Goal: Task Accomplishment & Management: Use online tool/utility

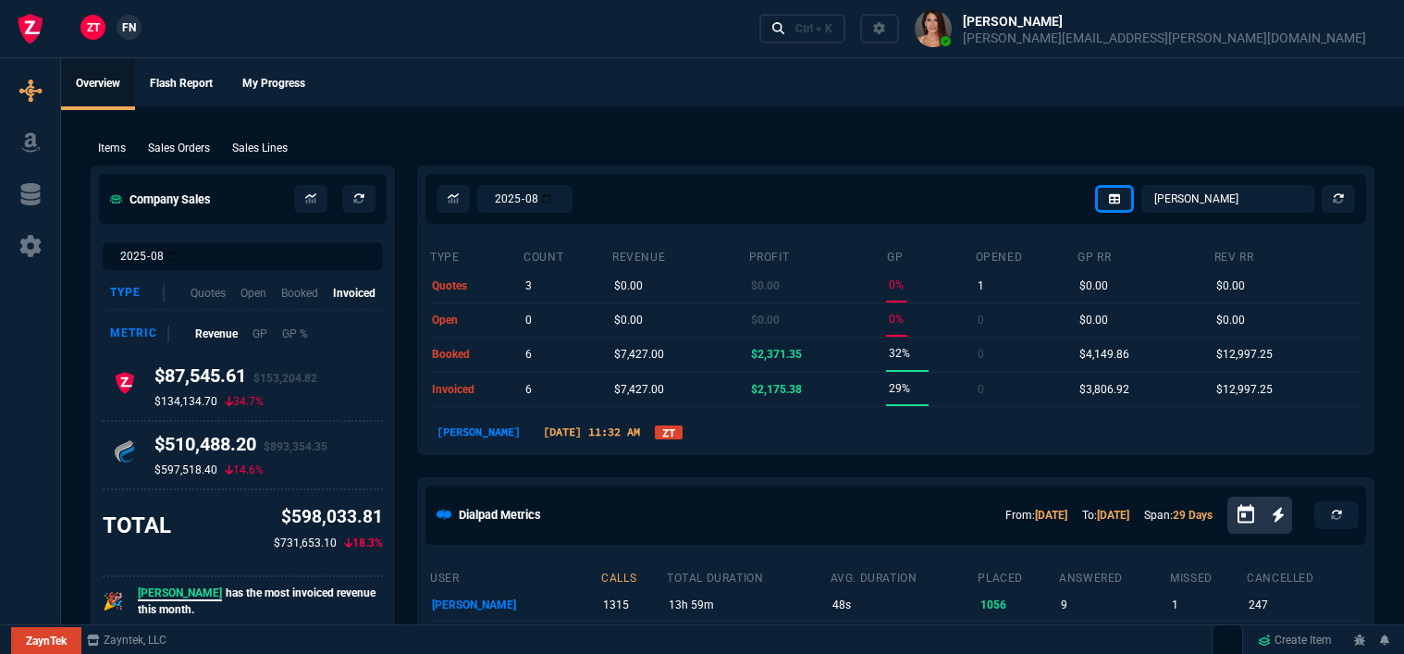
select select "12: [PERSON_NAME]"
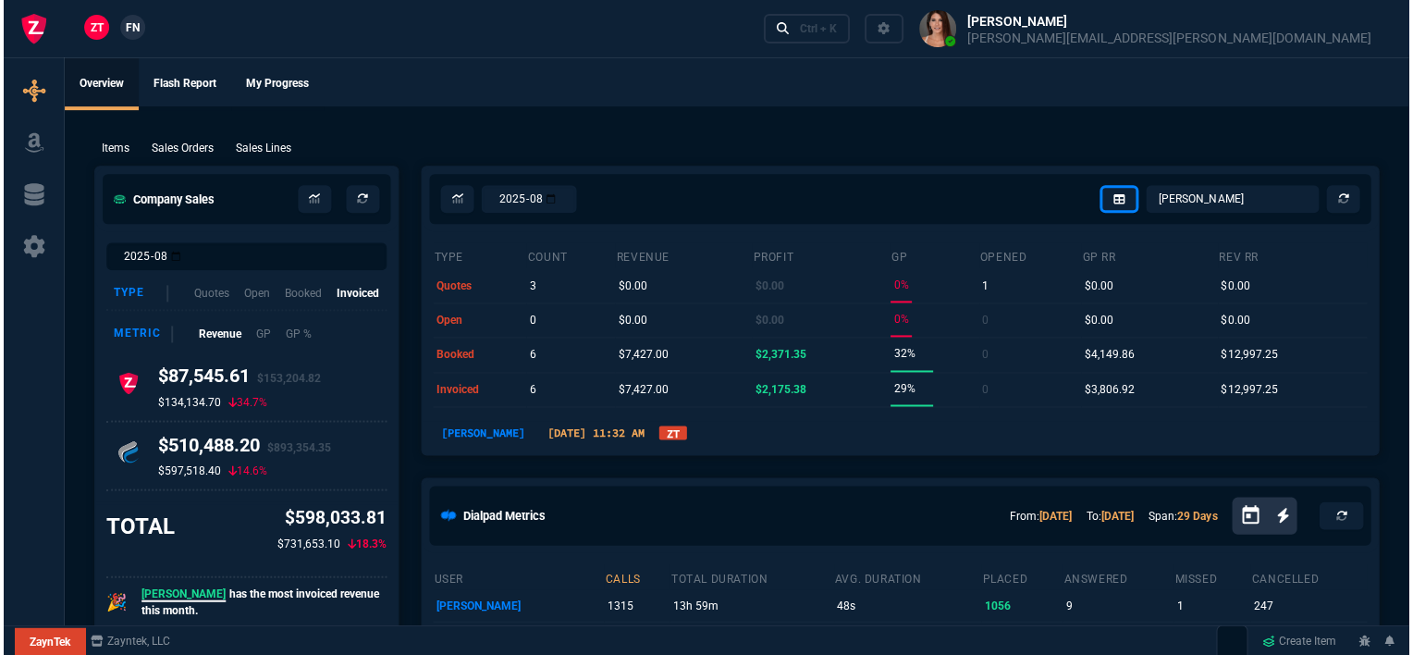
scroll to position [925, 0]
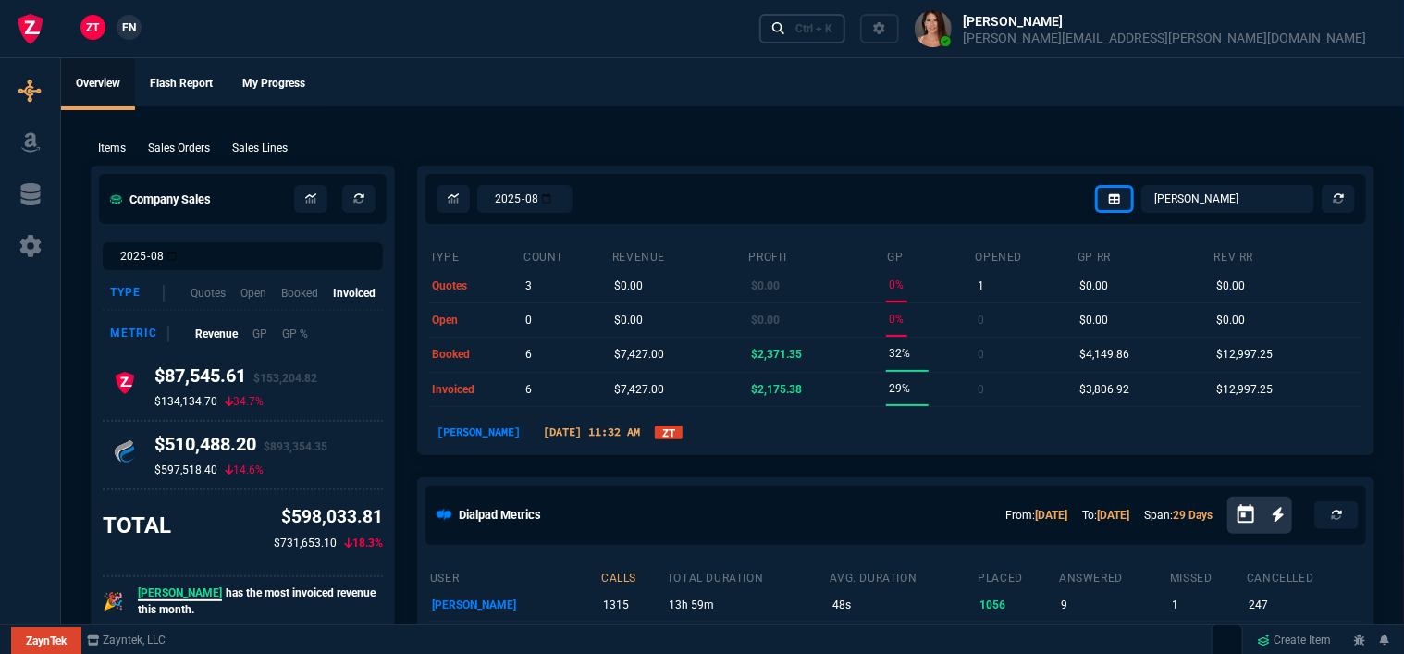
click at [832, 30] on div "Ctrl + K" at bounding box center [813, 28] width 37 height 15
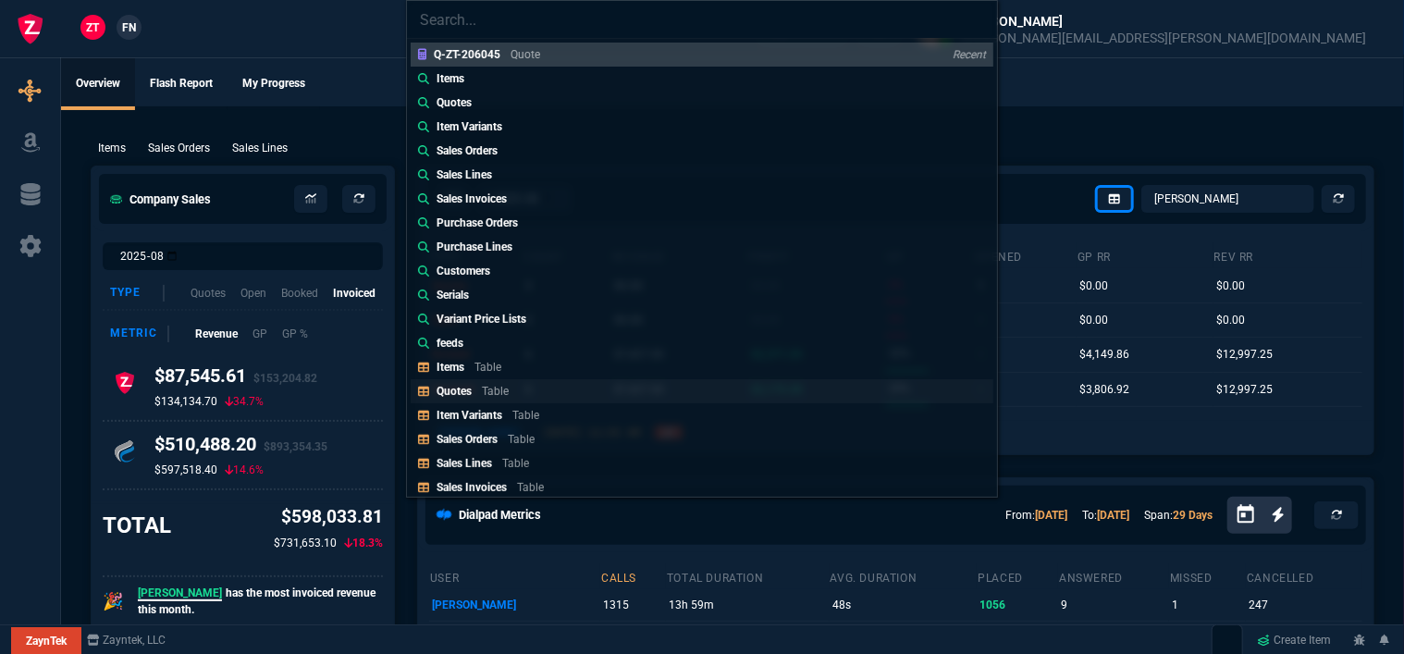
click at [538, 391] on link "Quotes Table" at bounding box center [702, 391] width 583 height 24
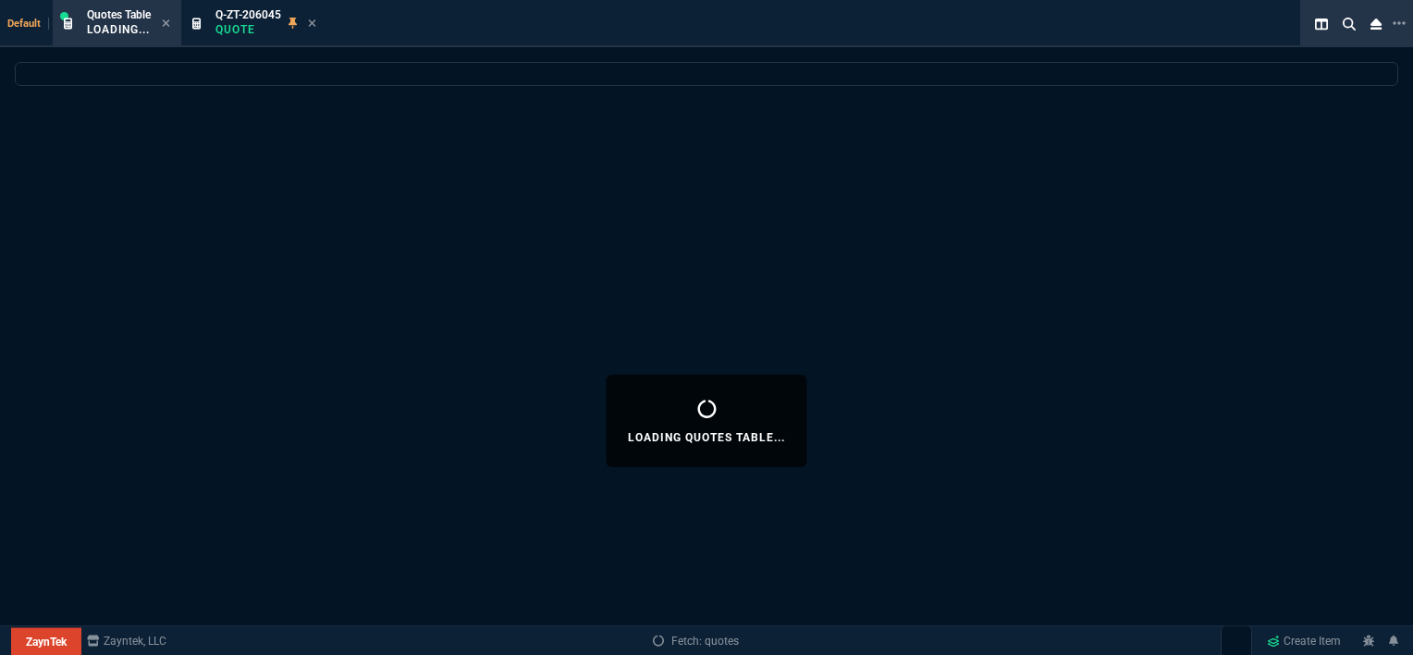
select select
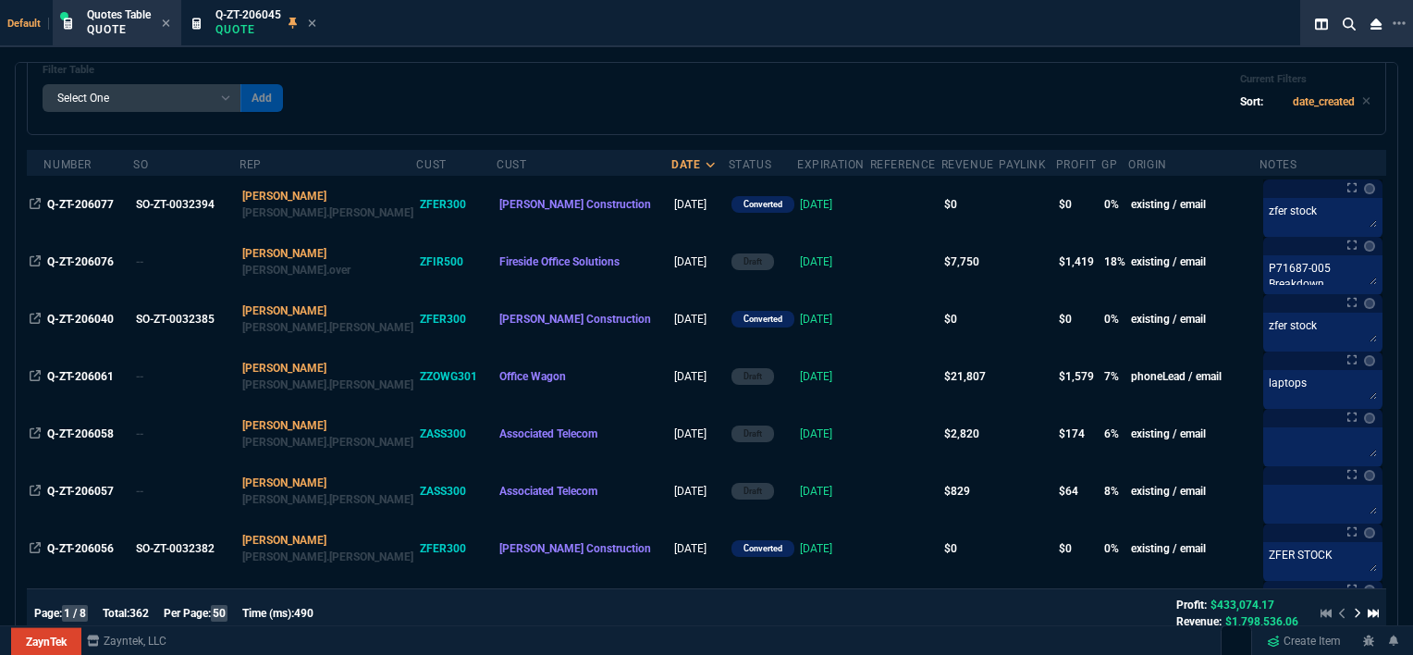
scroll to position [185, 0]
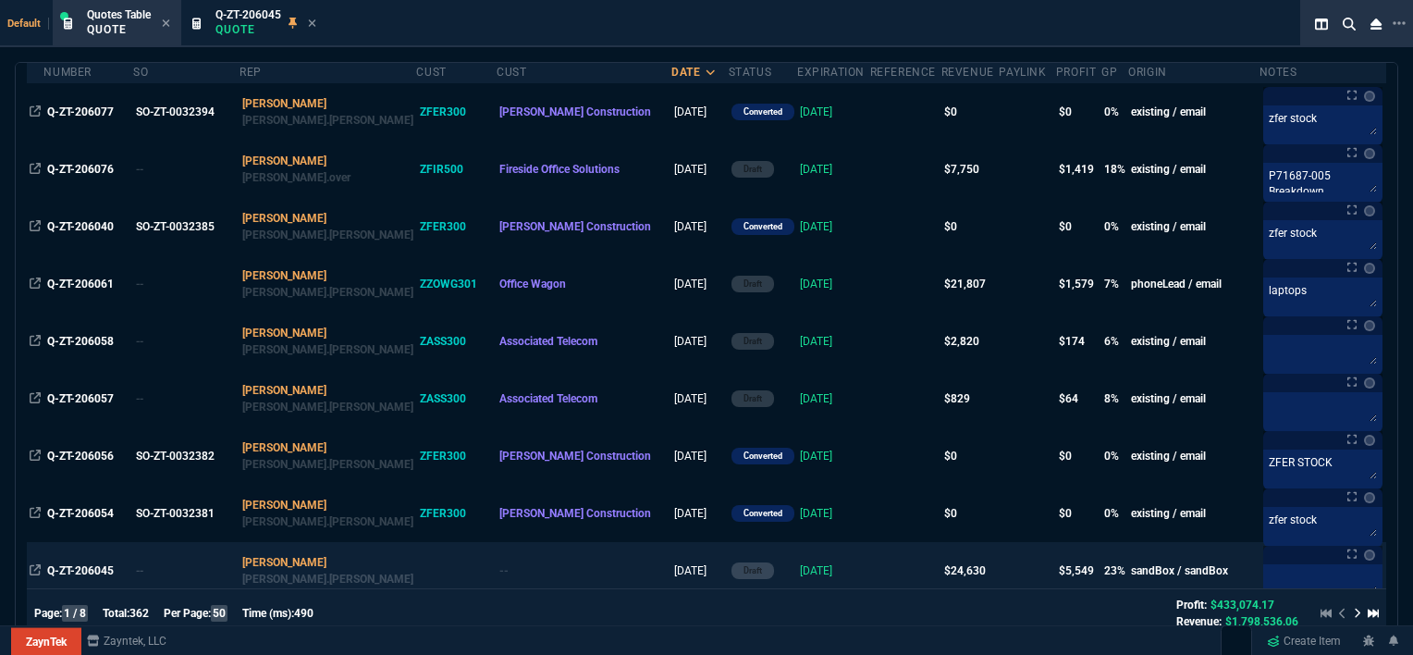
click at [870, 567] on td at bounding box center [905, 570] width 71 height 57
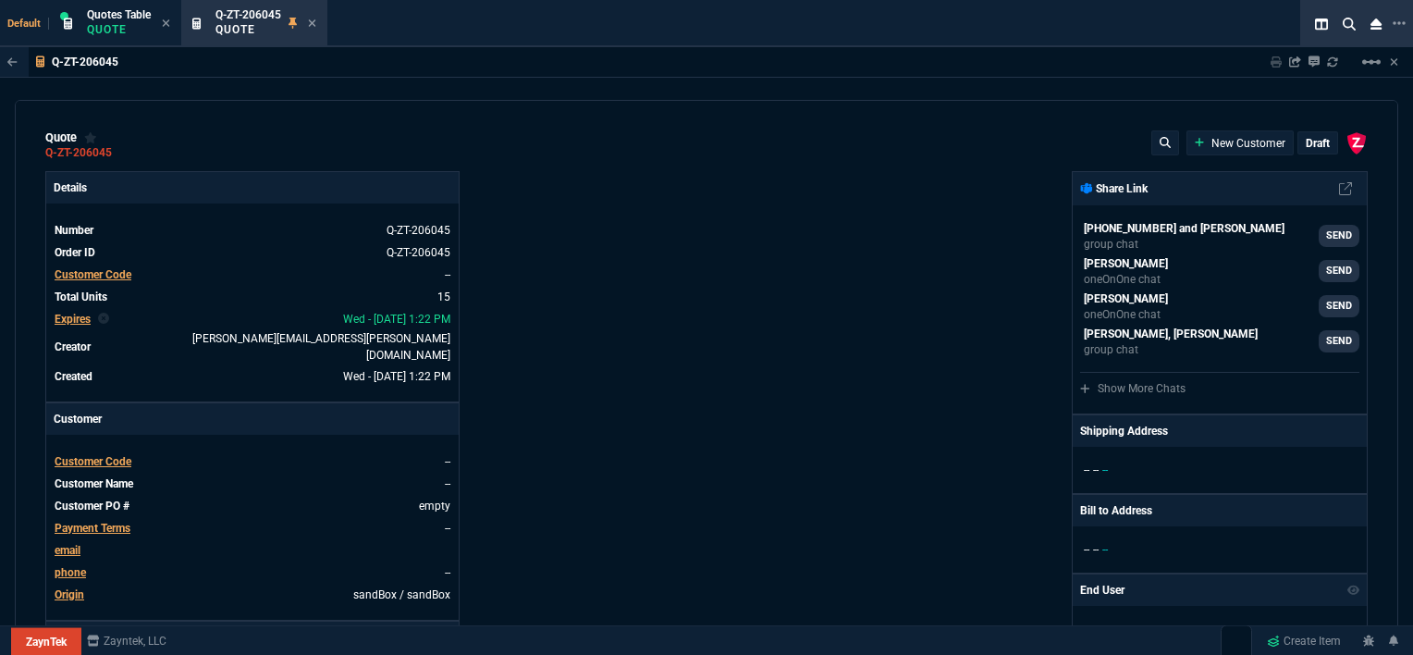
type input "100"
type input "995"
type input "10"
type input "19"
type input "265"
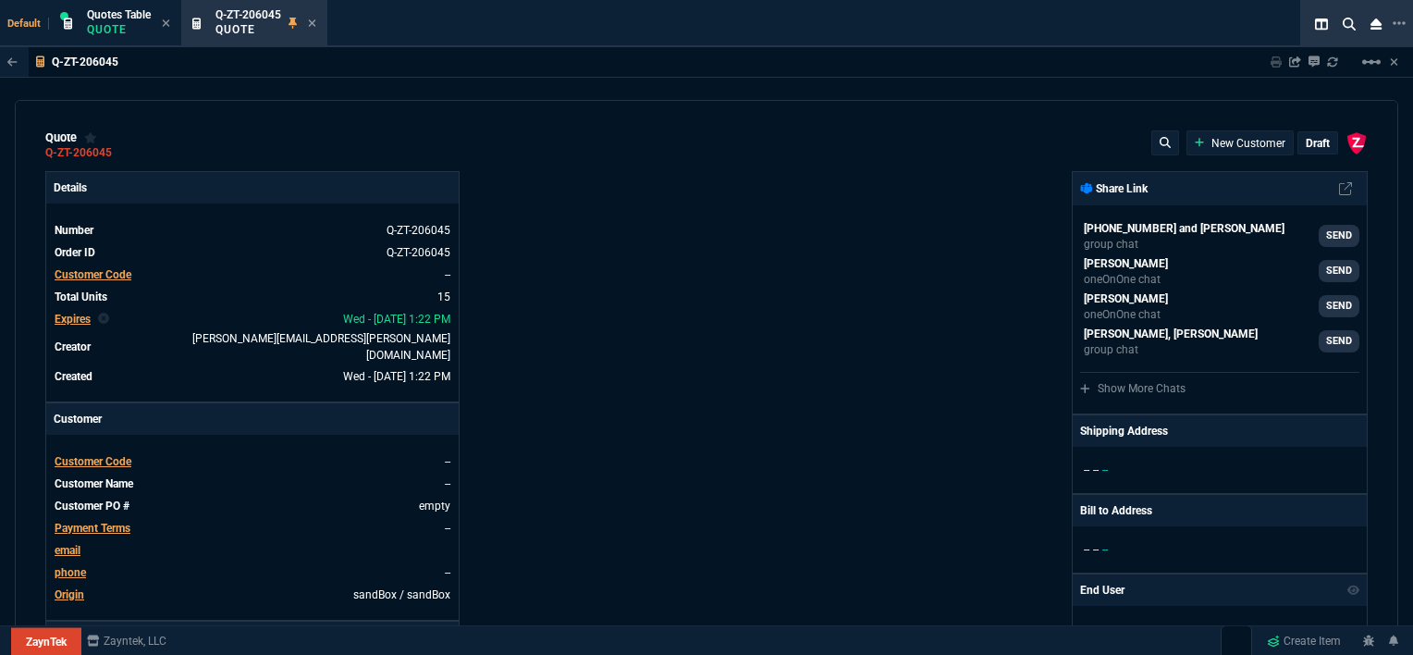
type input "18"
type input "211"
type input "100"
type input "2085"
type input "100"
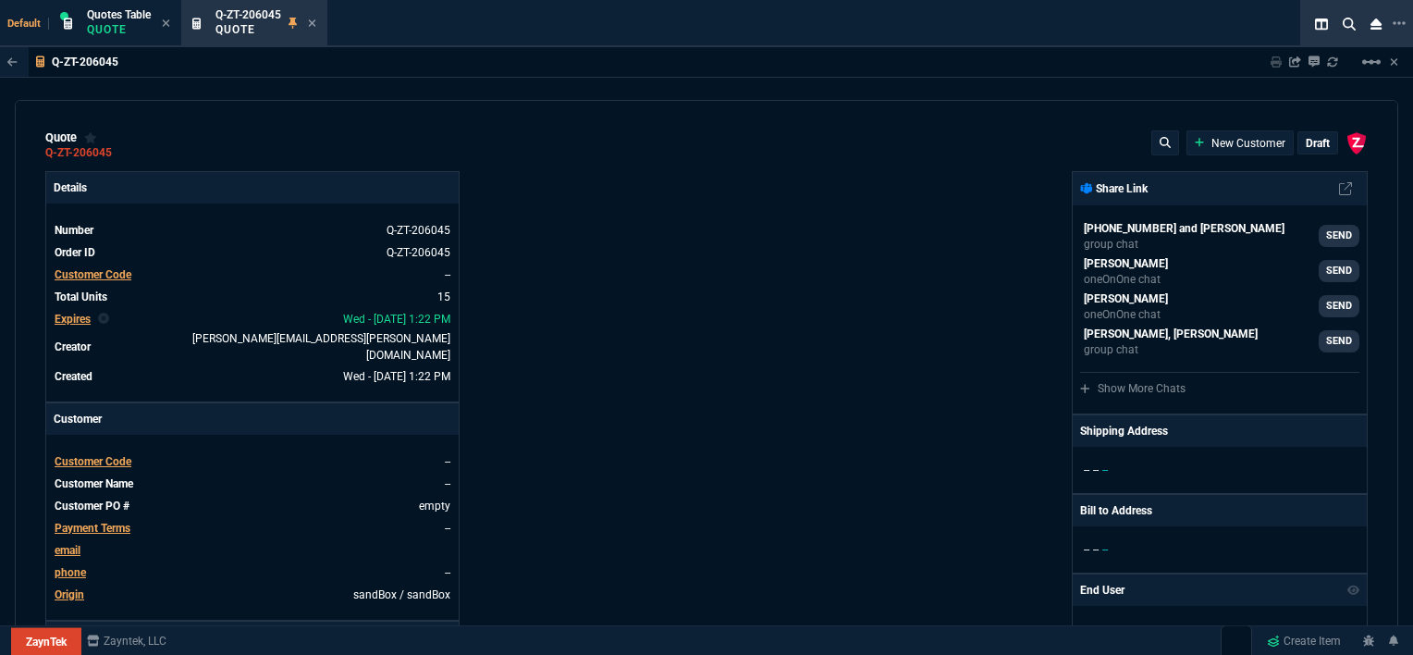
type input "1665"
type input "8"
type input "209"
type input "20"
type input "715"
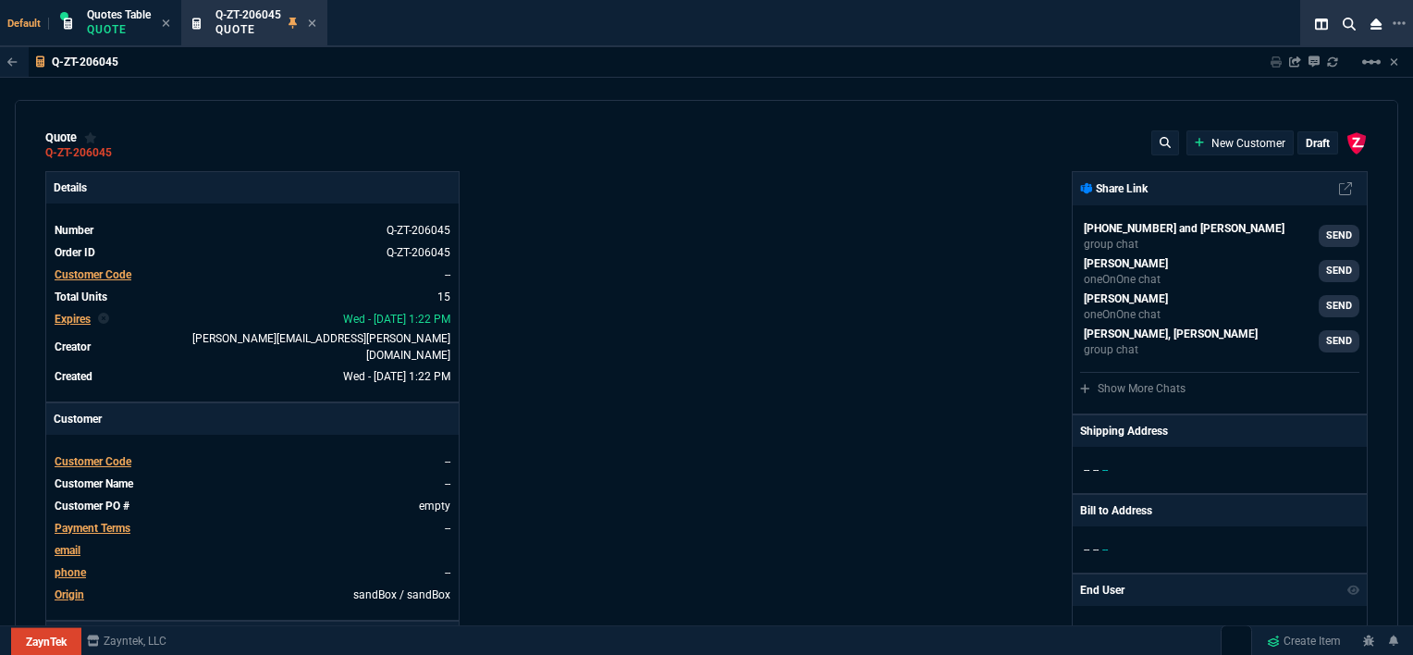
type input "3"
type input "12"
type input "11"
type input "88"
type input "2"
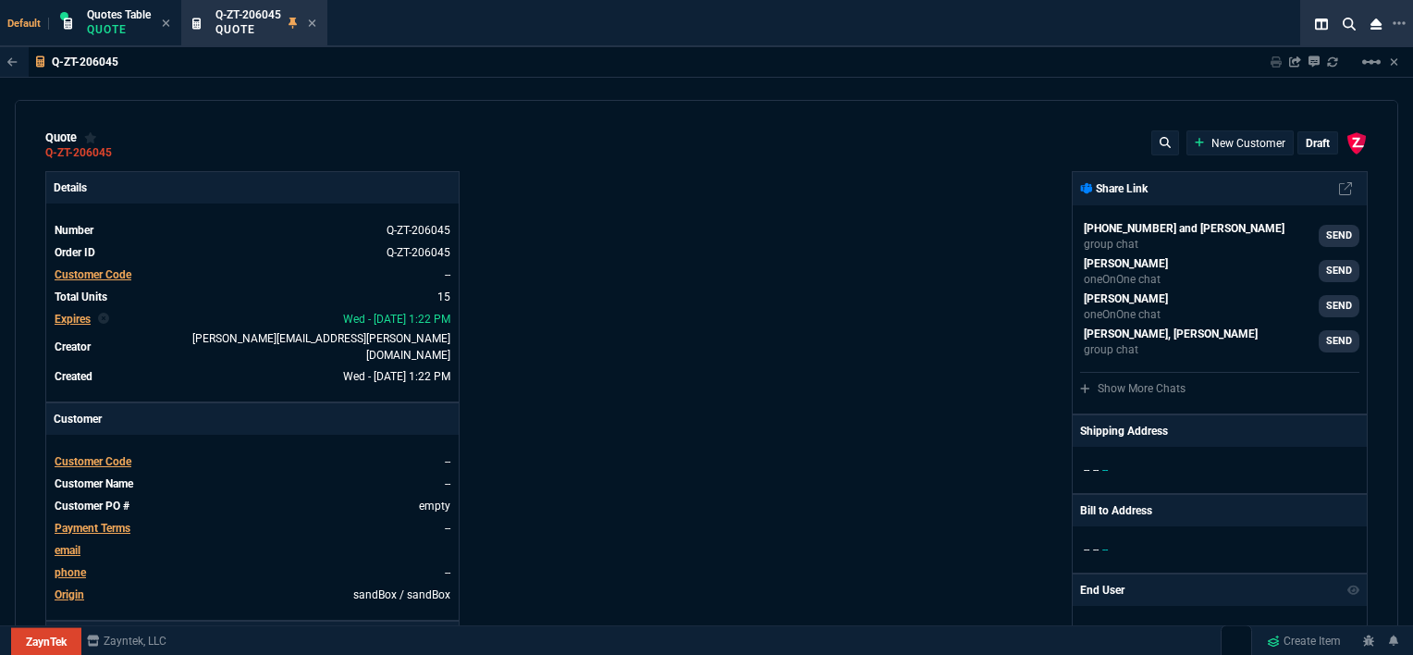
type input "33"
type input "10"
type input "121"
type input "3"
type input "75"
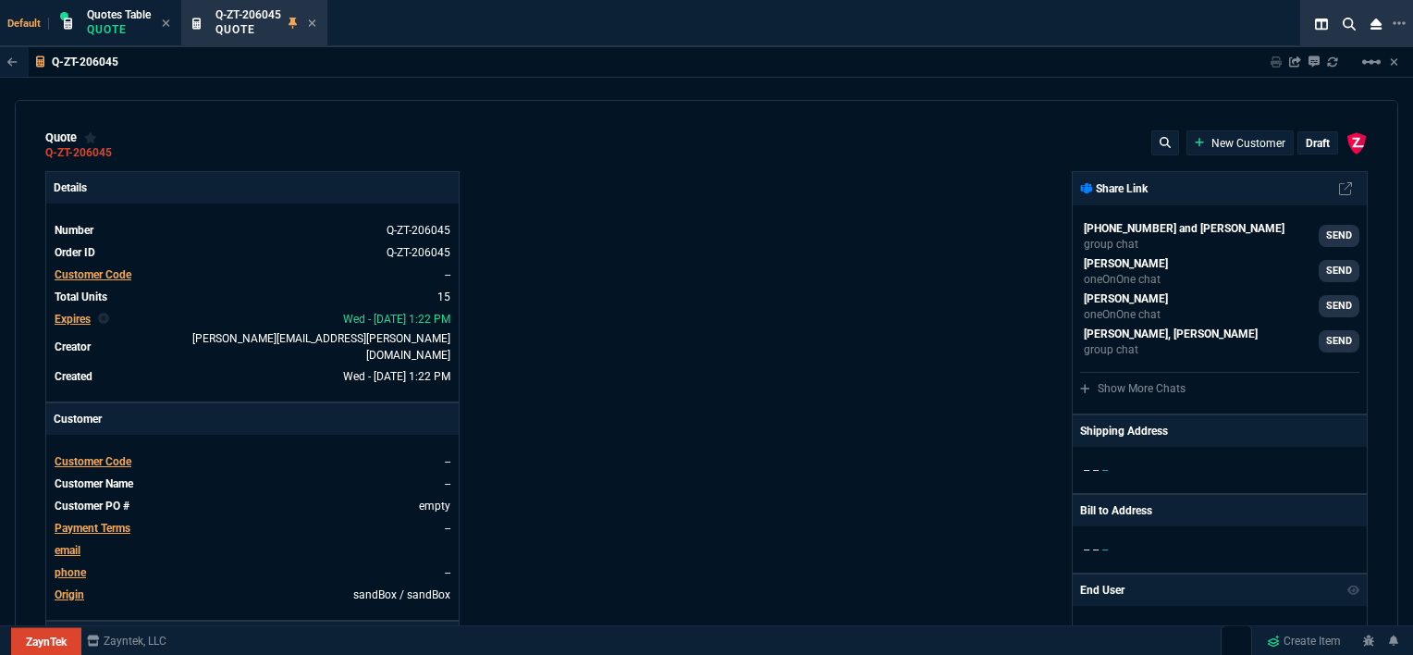
type input "2"
type input "59"
type input "0"
type input "1260.57"
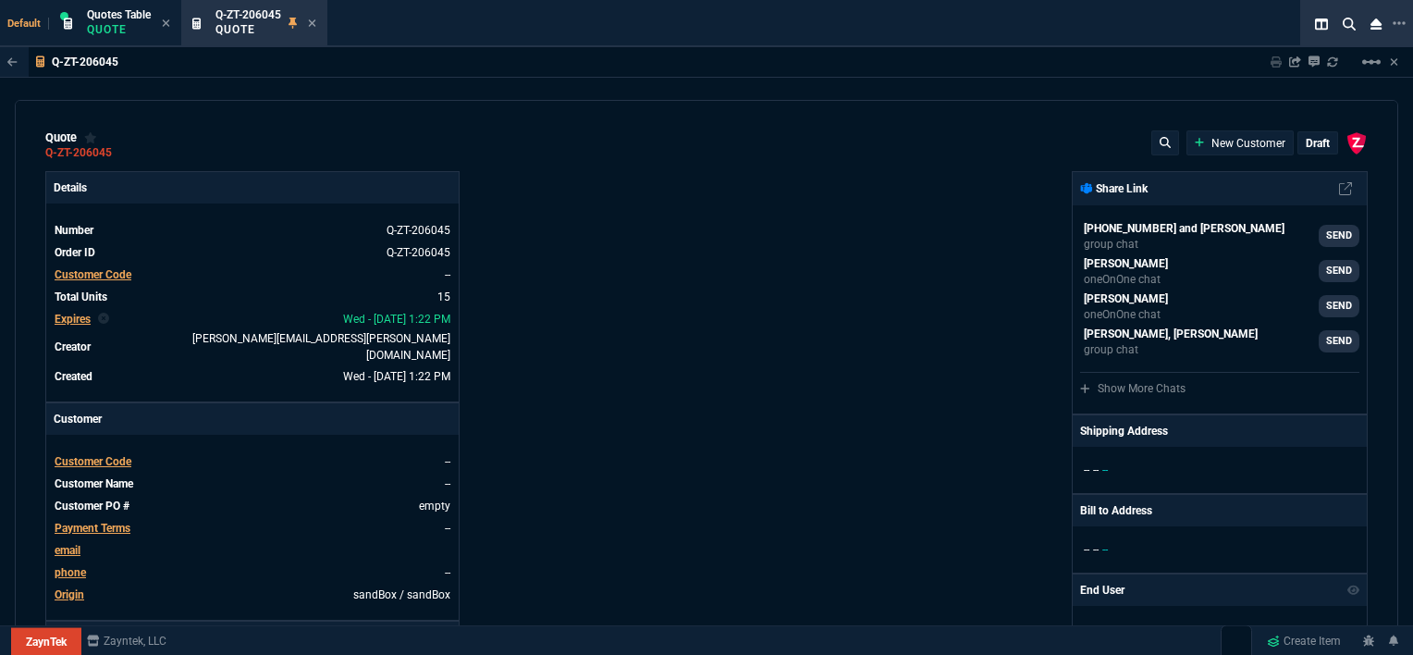
type input "21"
type input "1178.09"
type input "34"
type input "1908.52"
type input "26"
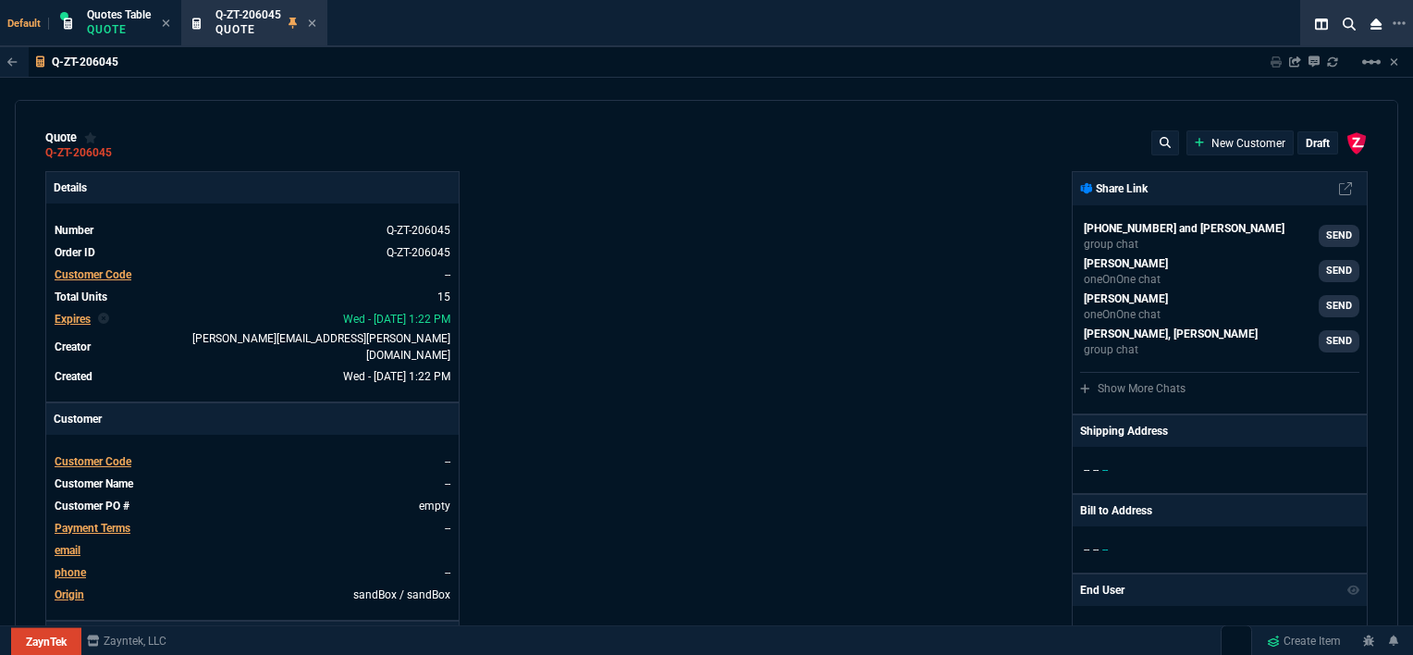
type input "1746.35"
type input "34"
type input "2844.07"
type input "27"
type input "2494.8"
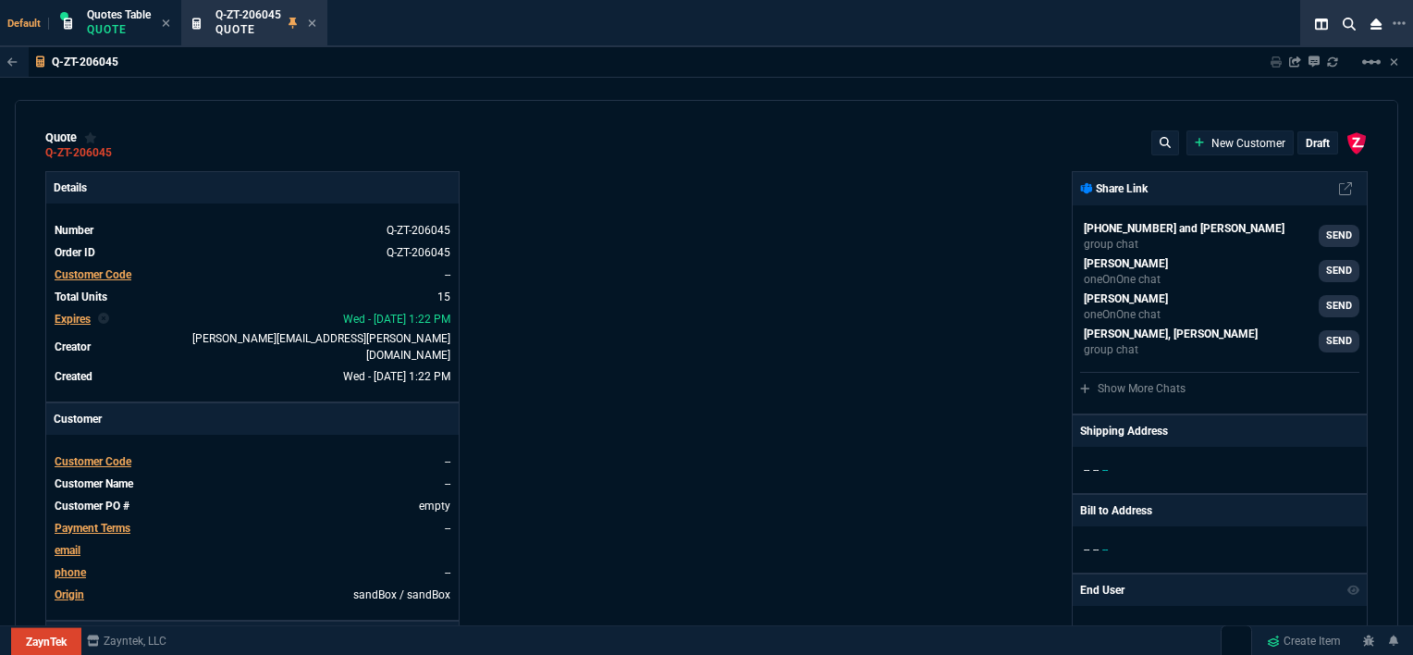
type input "33"
type input "3548.15"
type input "29"
type input "4041.58"
type input "10"
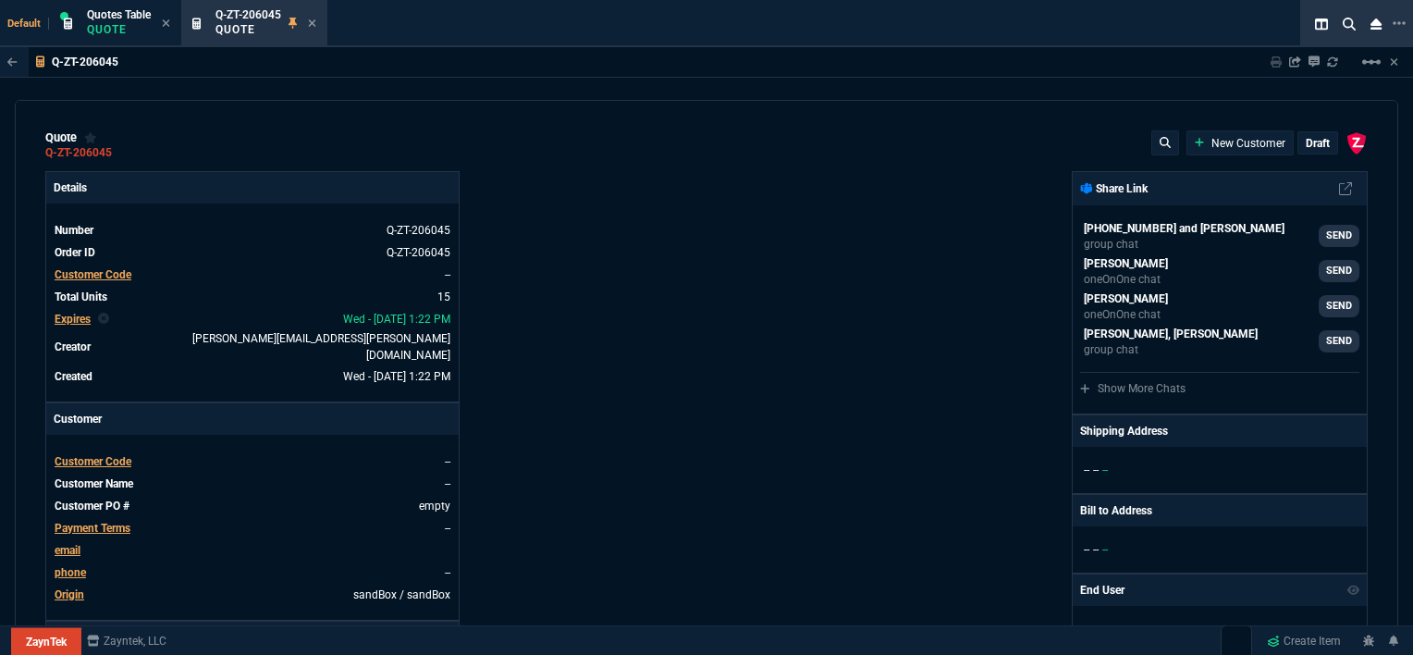
type input "699"
type input "33"
type input "1049"
type input "26"
type input "1999"
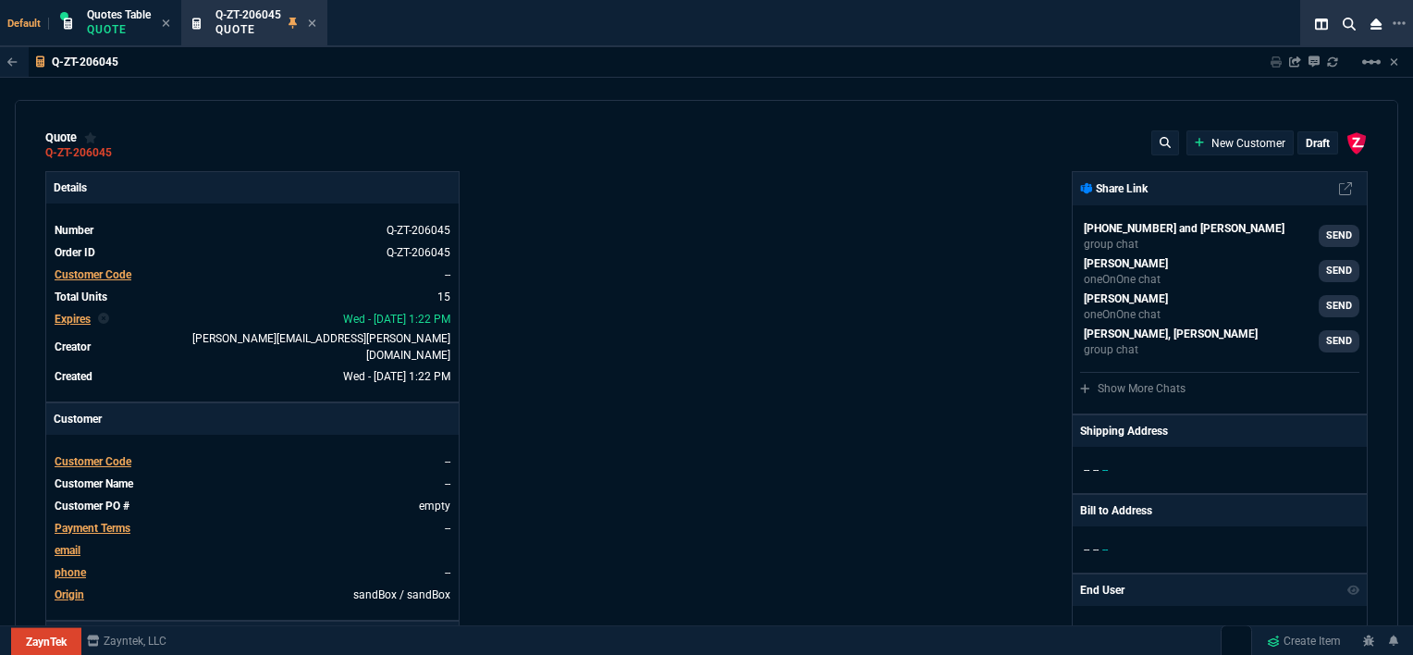
type input "33"
type input "1649"
type input "27"
type input "4352.04"
type input "33"
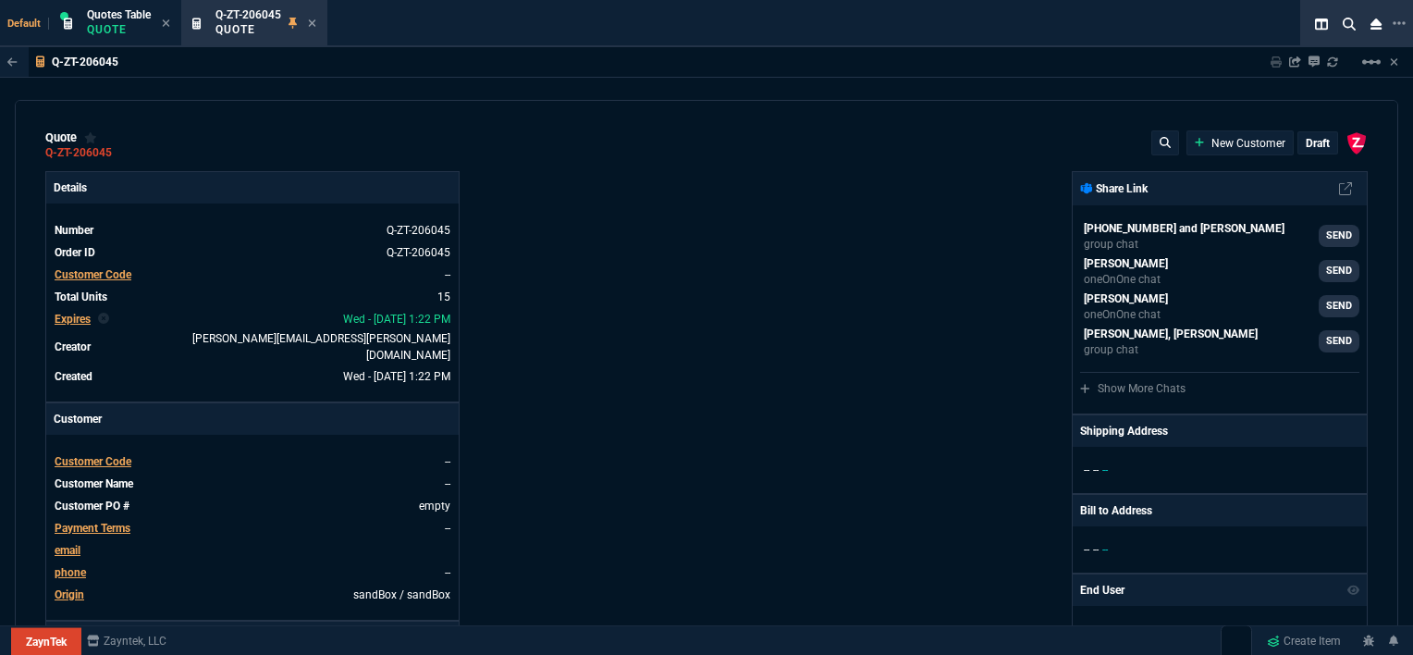
type input "4964.65"
type input "26"
type input "6409.36"
type input "100"
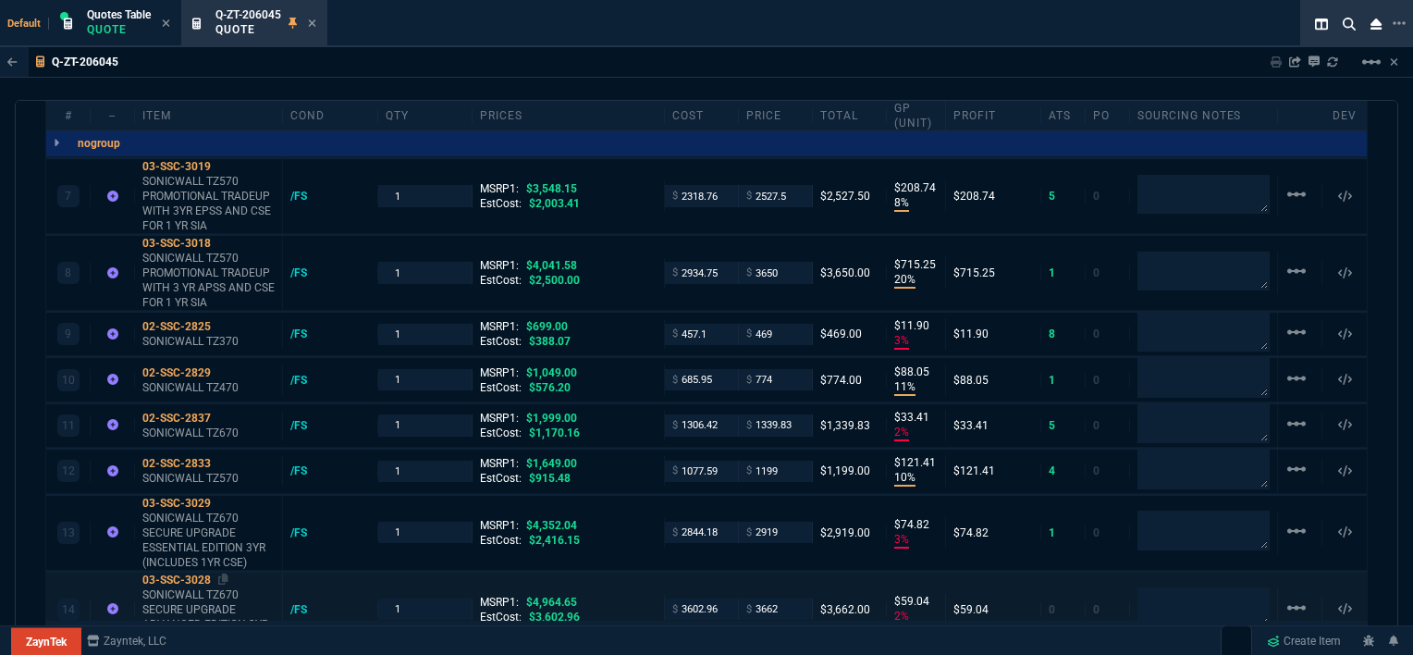
scroll to position [1480, 0]
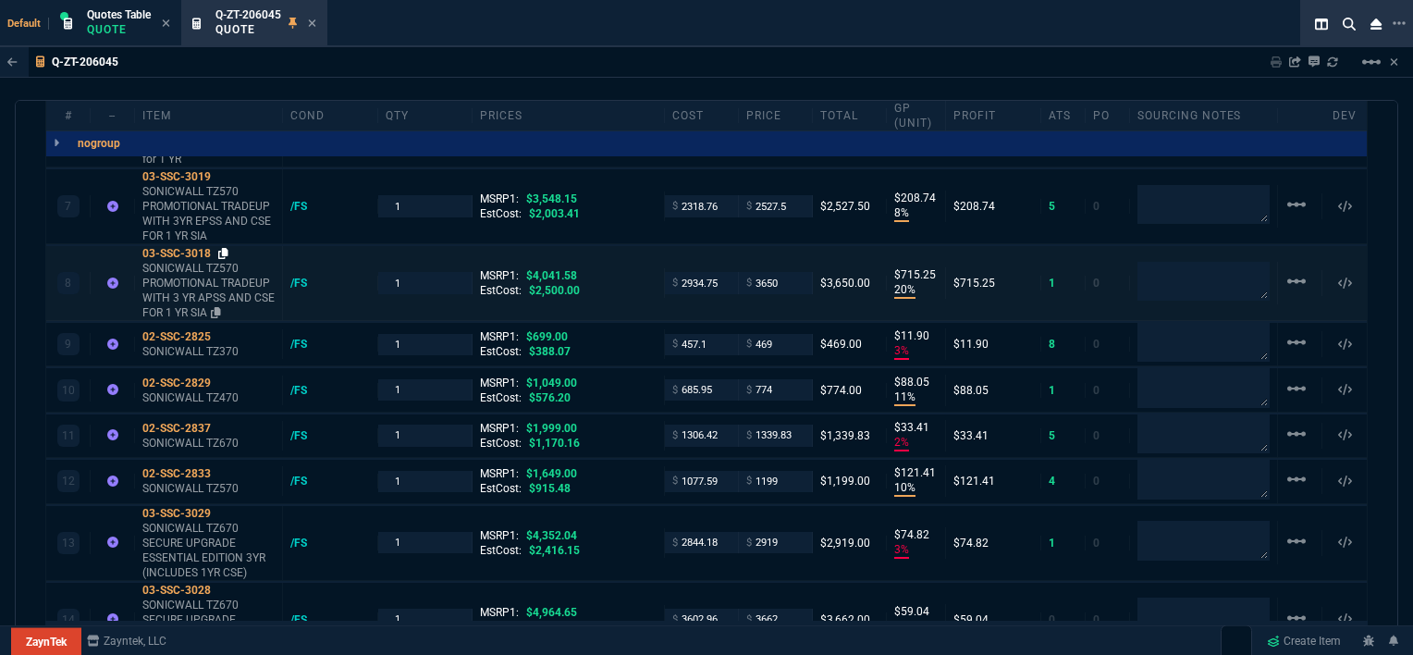
click at [228, 248] on icon at bounding box center [223, 253] width 10 height 11
click at [795, 195] on input "2527.5" at bounding box center [775, 205] width 58 height 21
type input "2680"
click at [723, 215] on div "7 03-SSC-3019 SONICWALL TZ570 PROMOTIONAL TRADEUP WITH 3YR EPSS AND CSE FOR 1 Y…" at bounding box center [706, 206] width 1321 height 75
type input "2680"
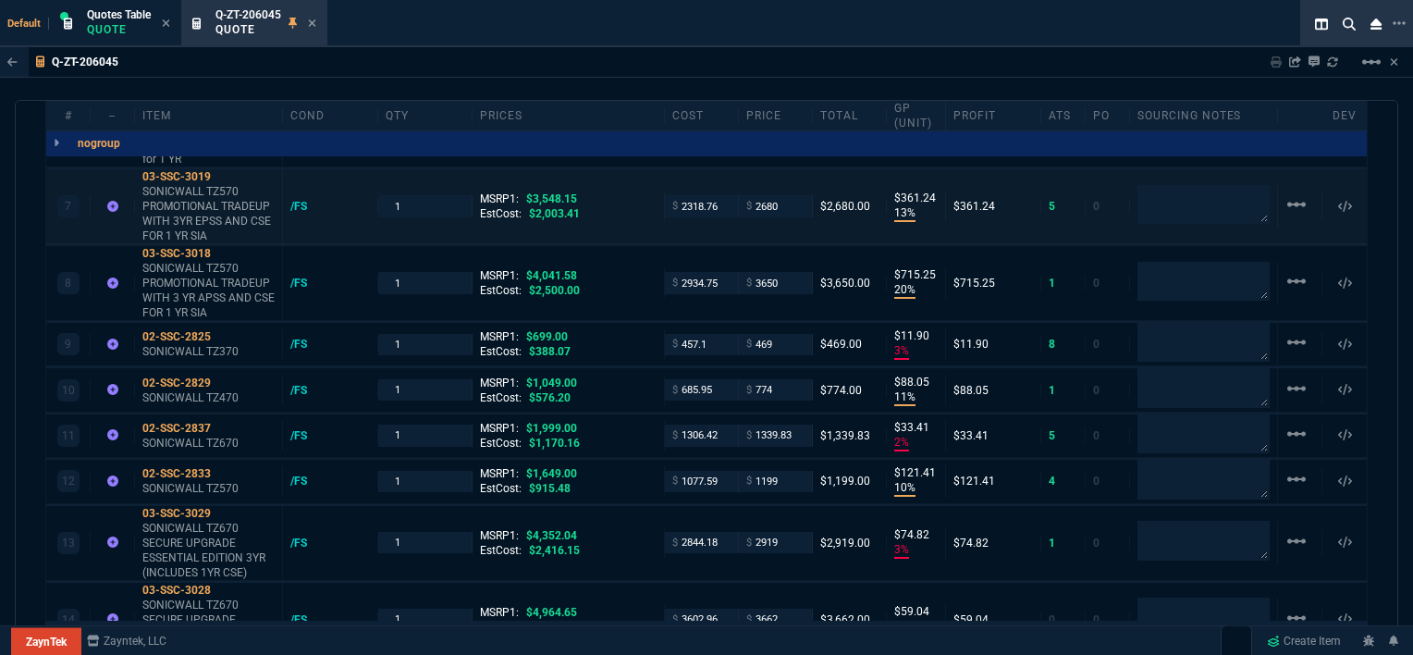
type input "13"
type input "361"
type input "24"
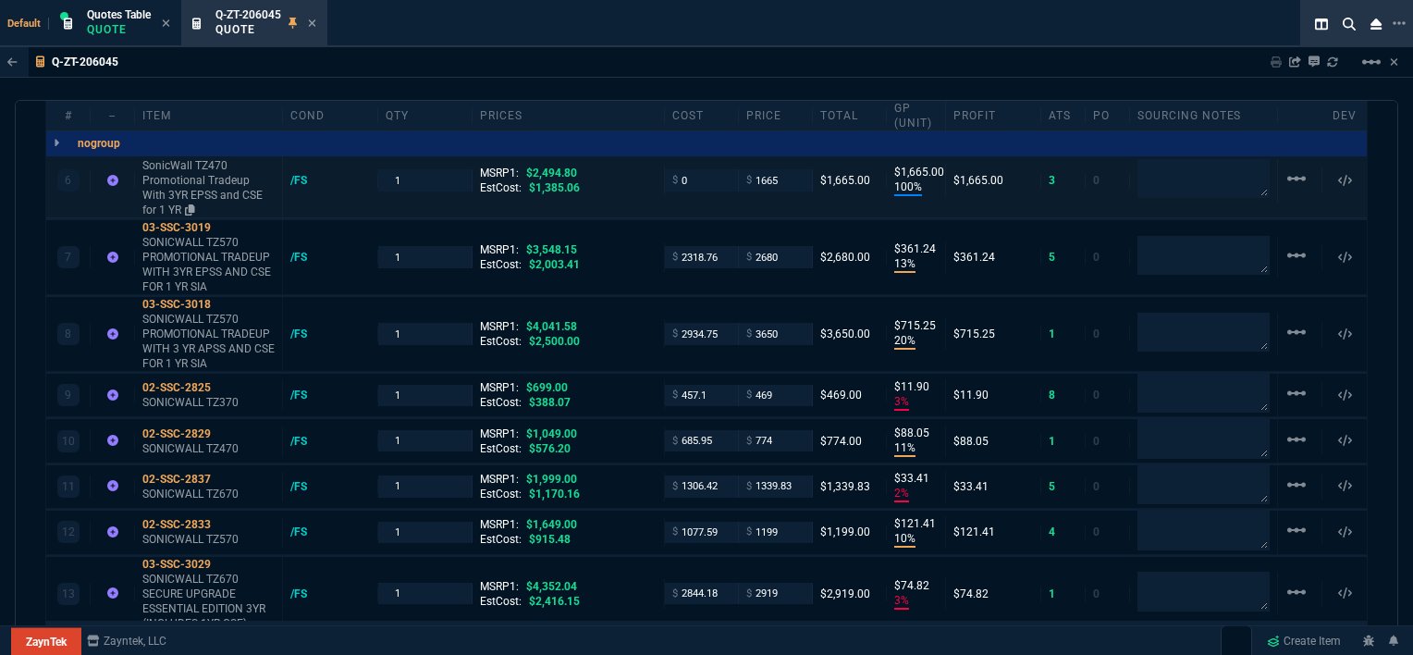
scroll to position [1387, 0]
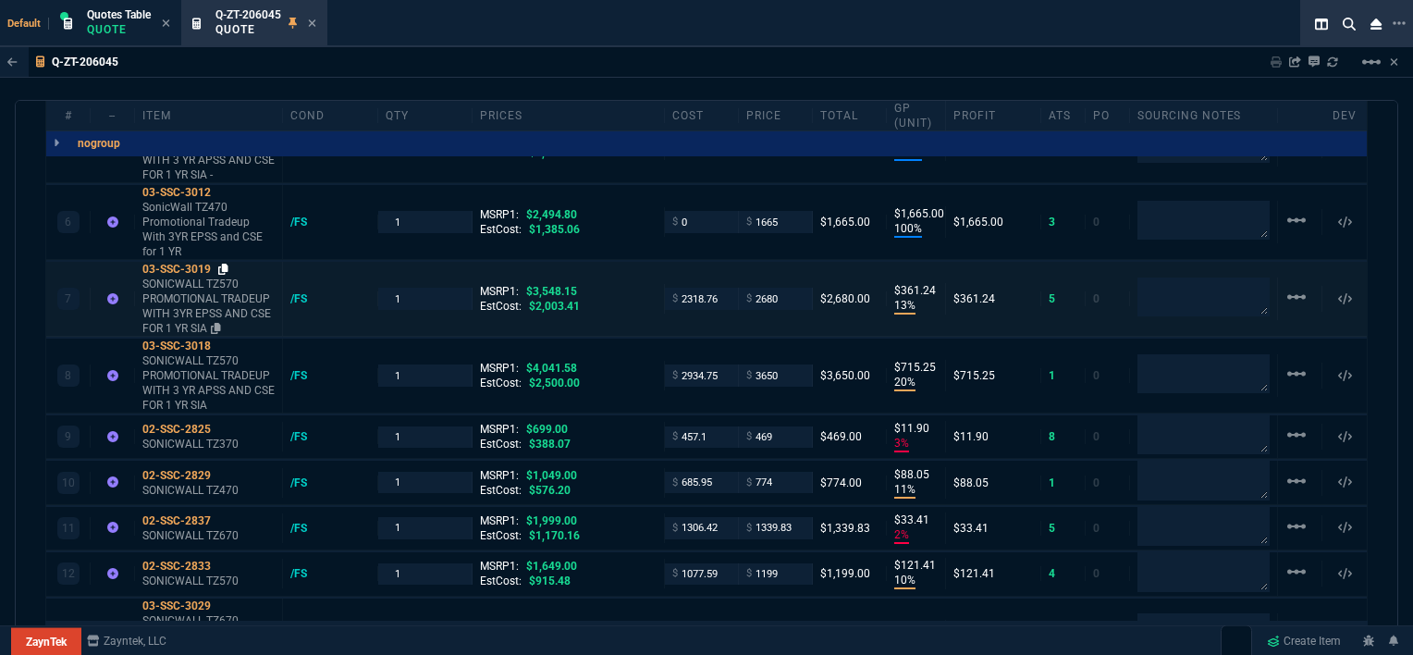
click at [225, 264] on icon at bounding box center [223, 269] width 10 height 11
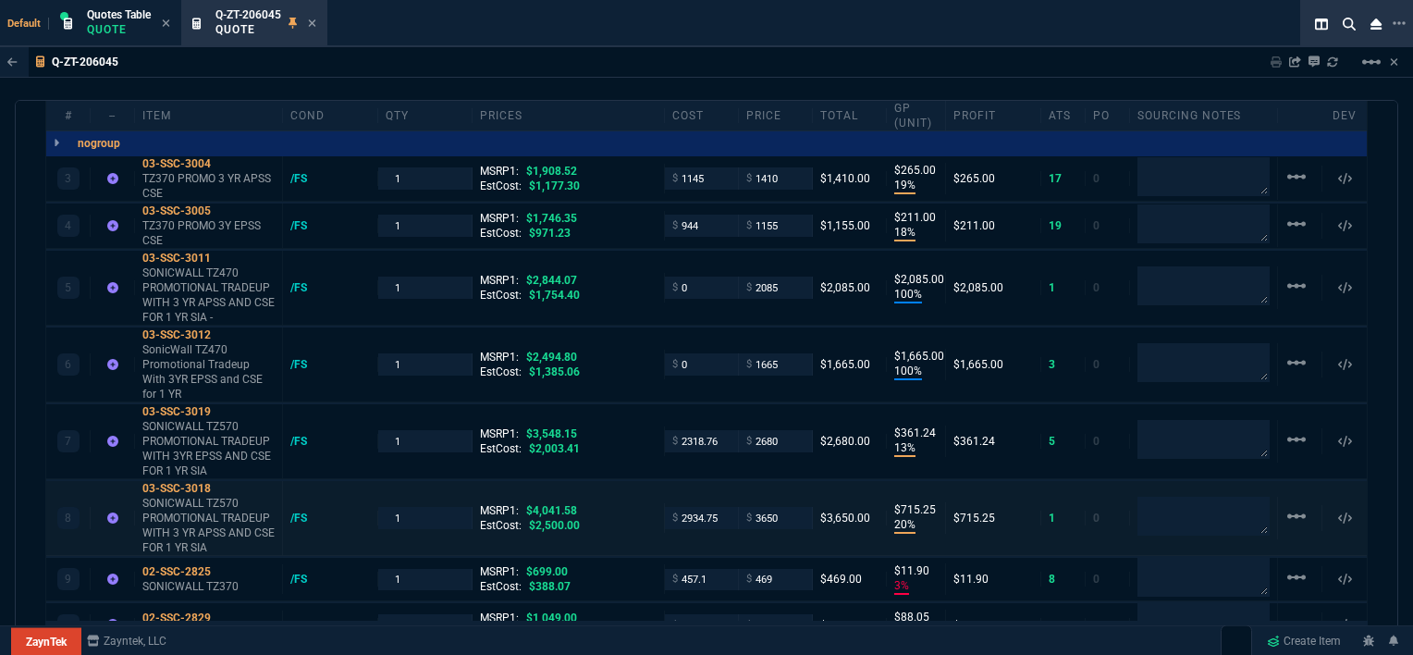
scroll to position [1202, 0]
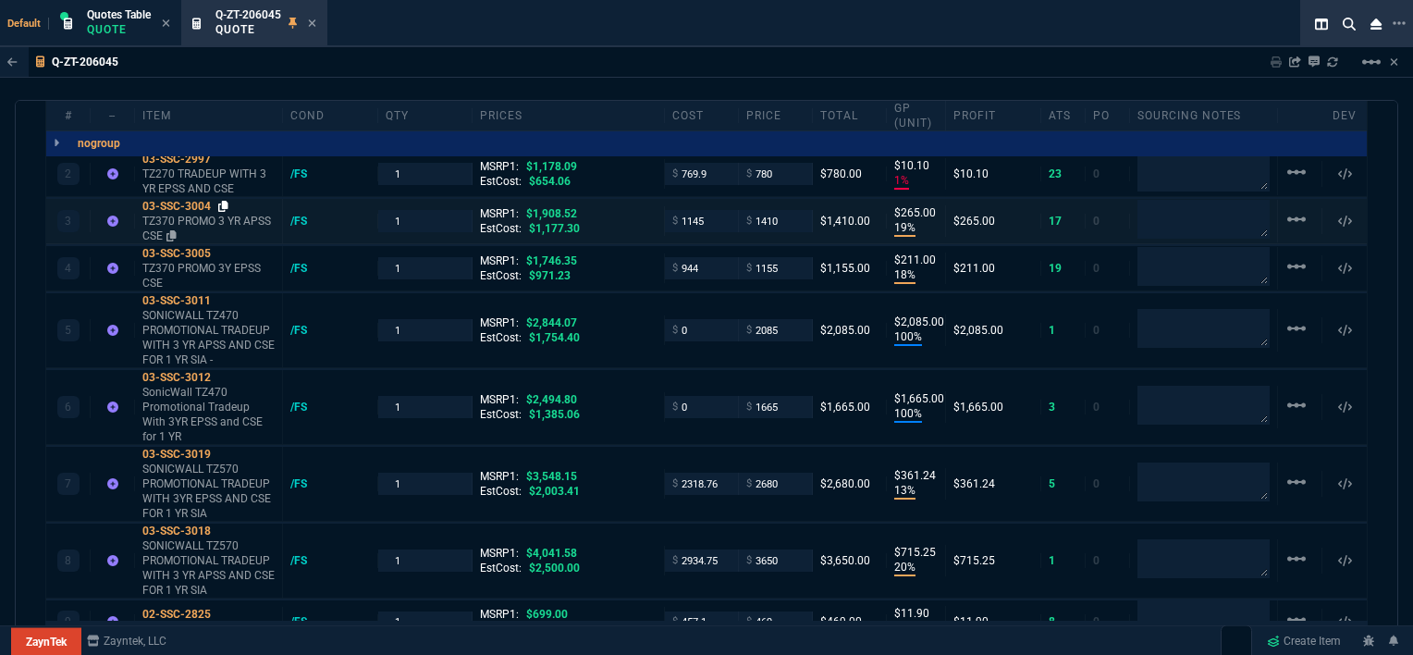
click at [227, 201] on icon at bounding box center [223, 206] width 10 height 11
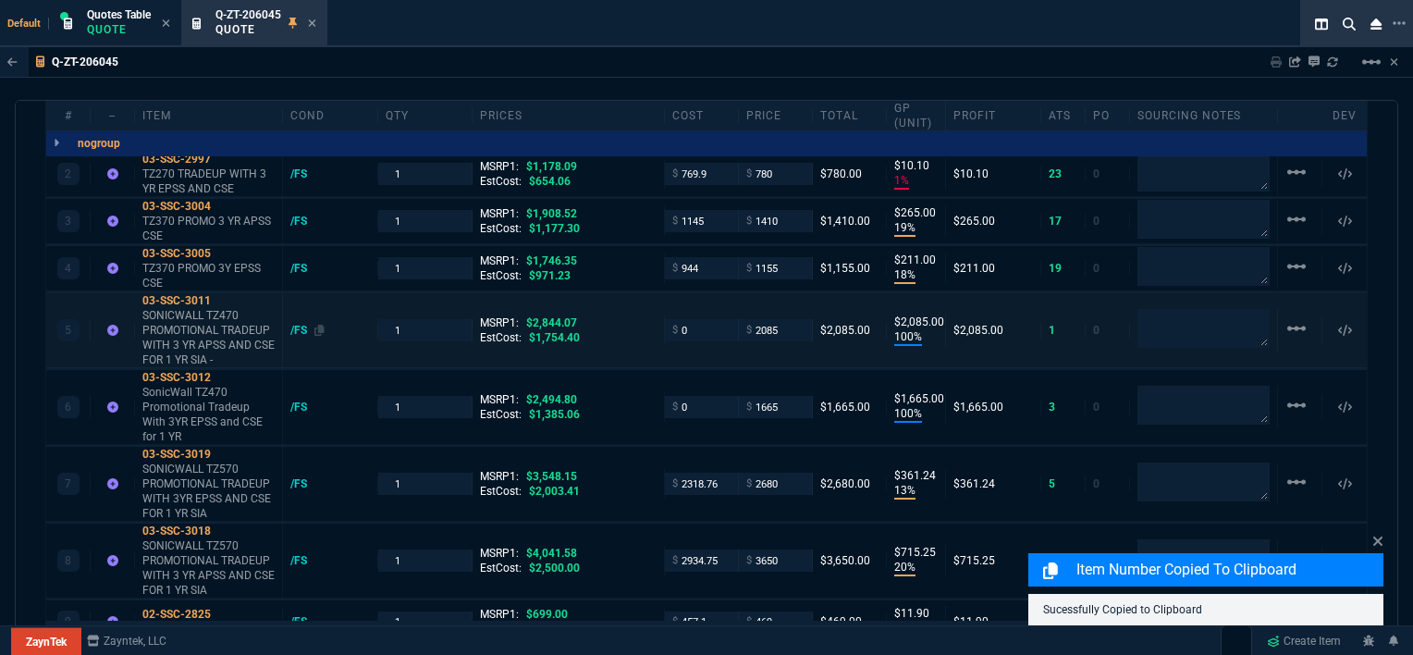
scroll to position [1110, 0]
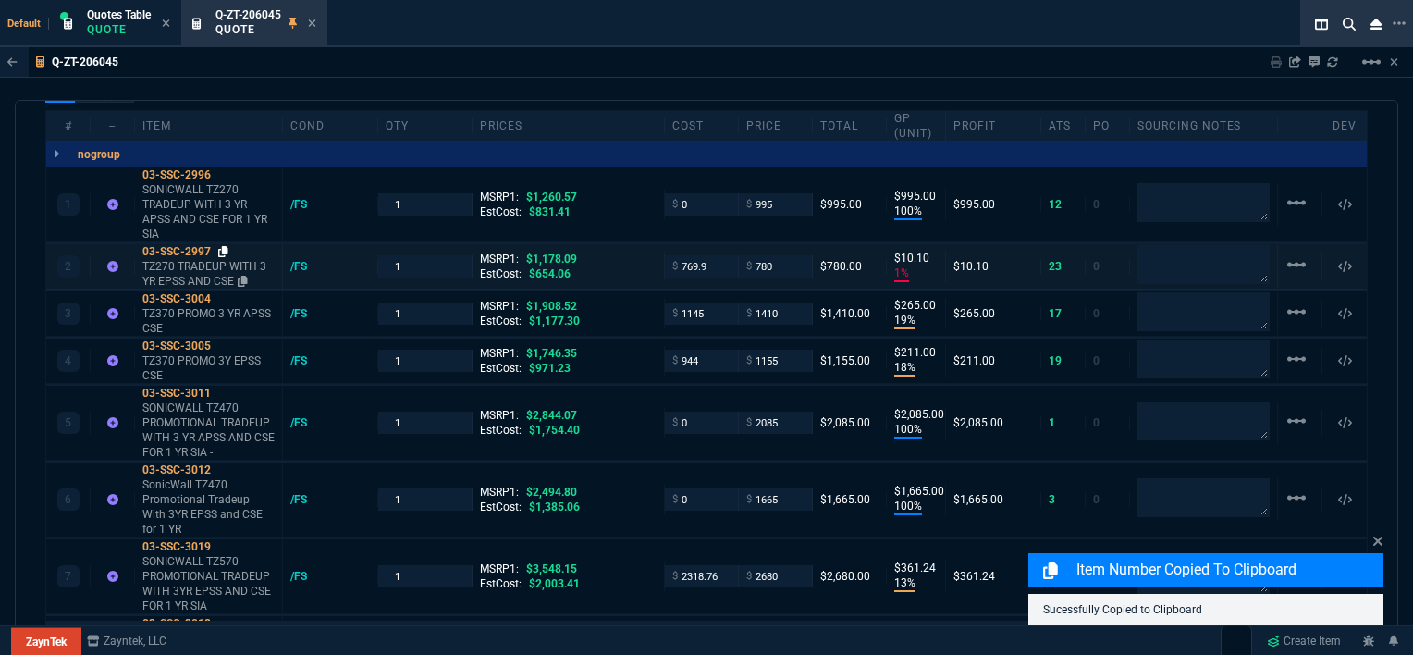
click at [226, 246] on icon at bounding box center [223, 251] width 10 height 11
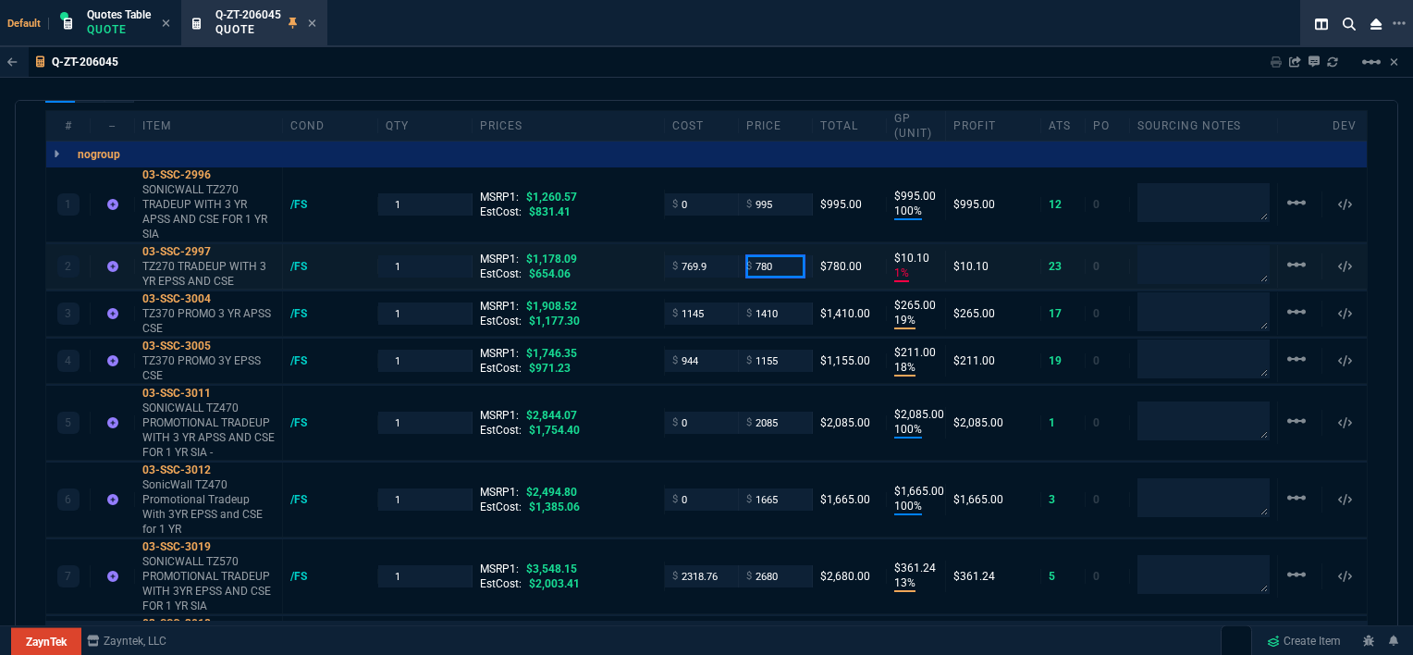
click at [780, 255] on input "780" at bounding box center [775, 265] width 58 height 21
type input "845"
click at [715, 255] on input "769.9" at bounding box center [701, 265] width 58 height 21
type input "6"
type input "845"
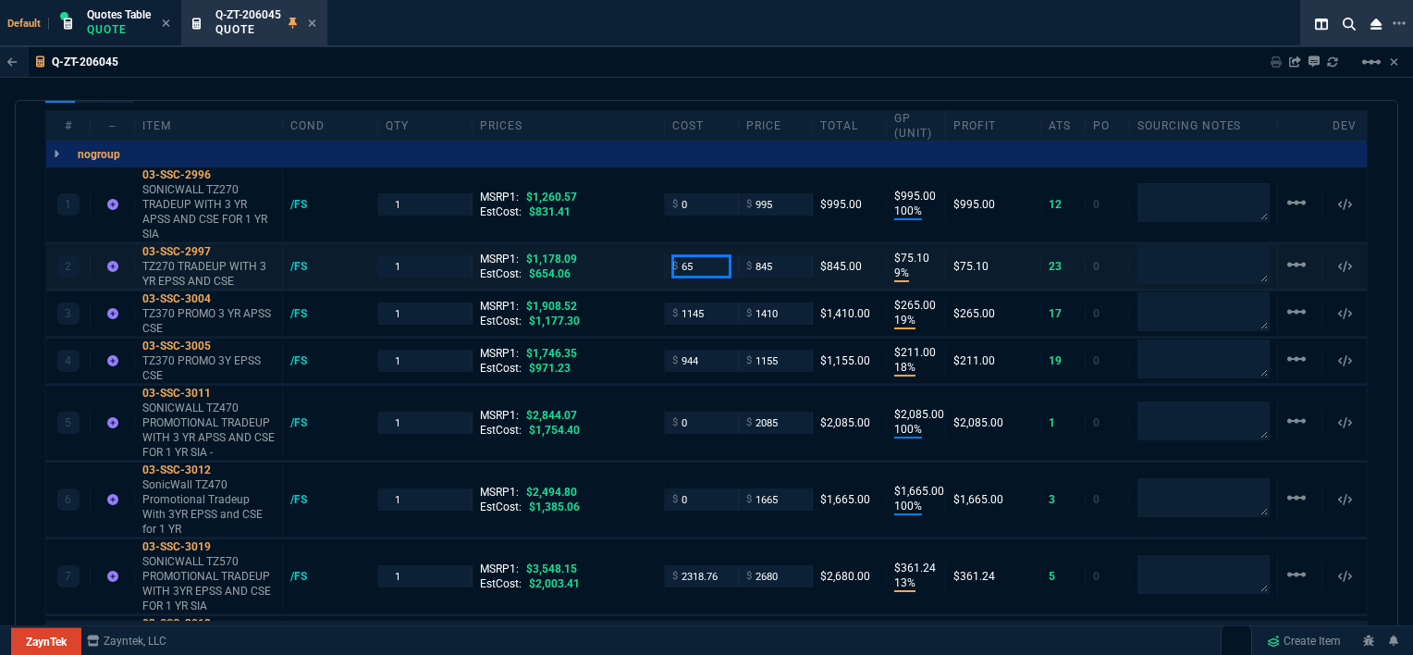
type input "655"
type input "9"
type input "75"
type input "28"
type input "655"
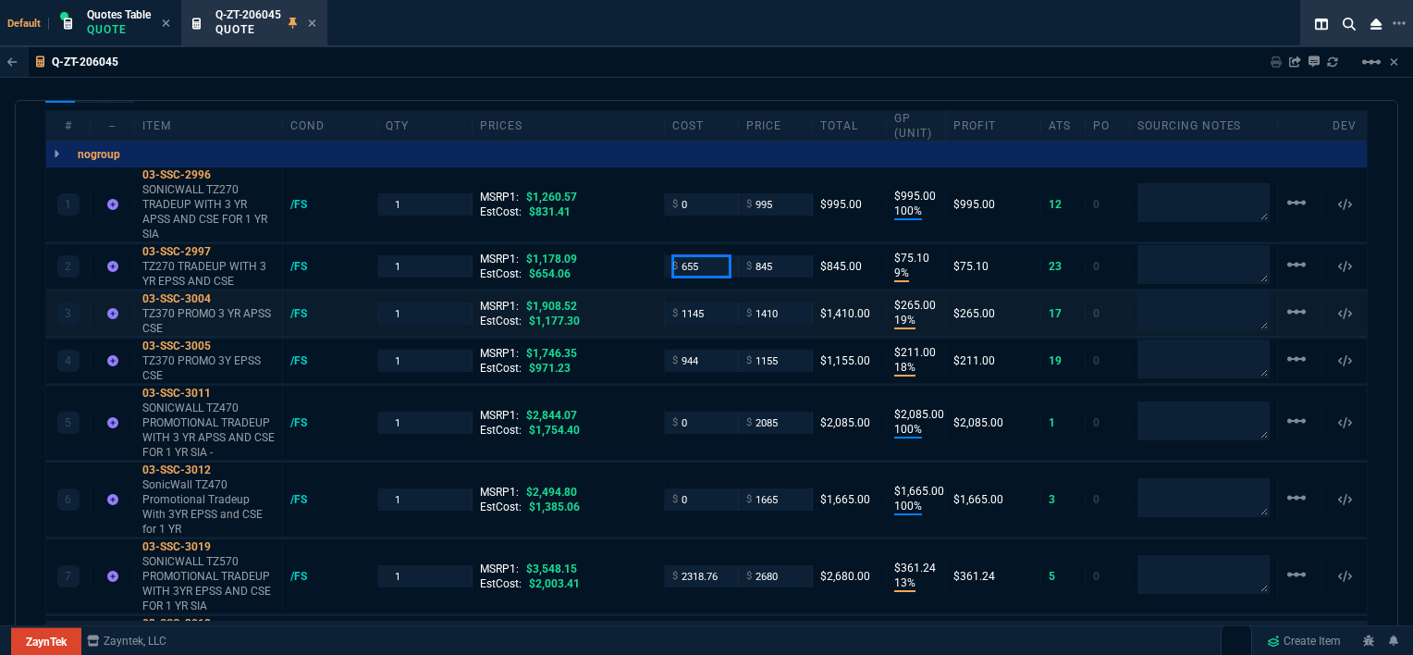
type input "655"
click at [642, 291] on div "3 03-SSC-3004 TZ370 PROMO 3 YR APSS CSE /FS 1 MSRP1: $1,908.52 EstCost: $1,177.…" at bounding box center [706, 313] width 1321 height 45
type input "22"
type input "190"
click at [225, 293] on icon at bounding box center [223, 298] width 10 height 11
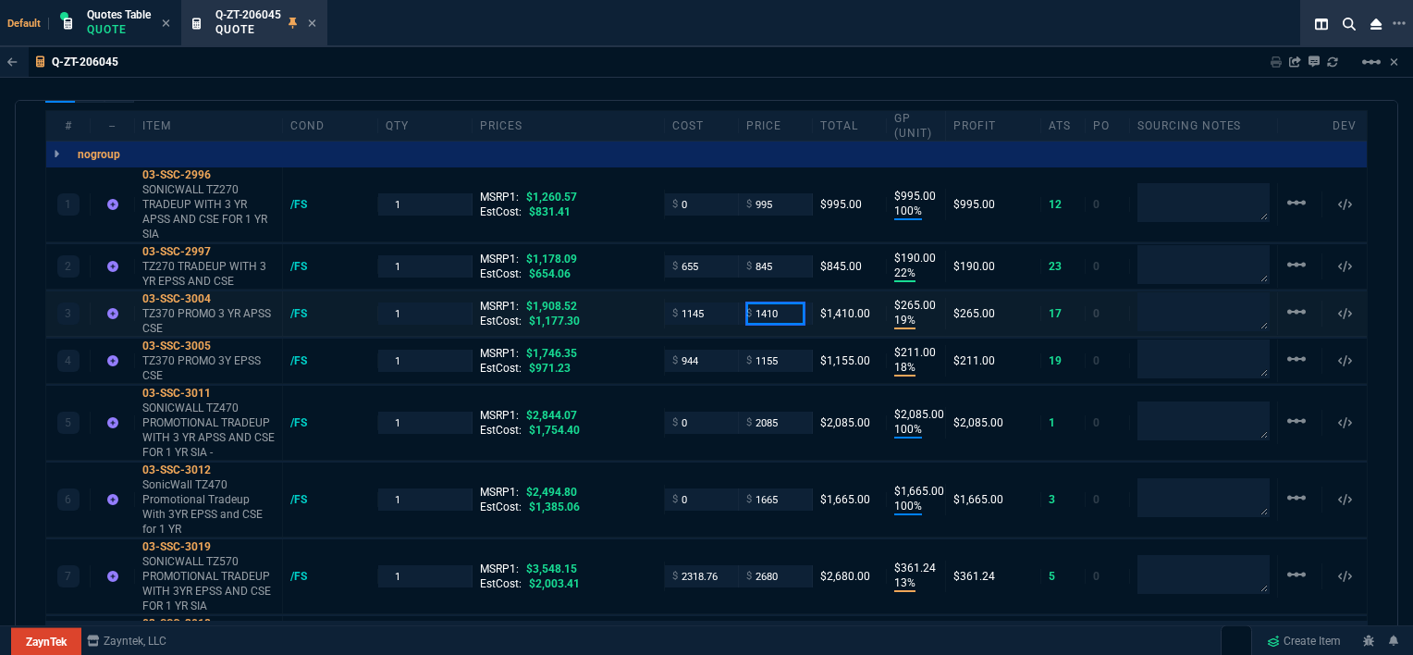
click at [782, 302] on input "1410" at bounding box center [775, 312] width 58 height 21
type input "1280"
click at [708, 291] on div "3 03-SSC-3004 TZ370 PROMO 3 YR APSS CSE /FS 1 MSRP1: $1,908.52 EstCost: $1,177.…" at bounding box center [706, 313] width 1321 height 45
type input "1280"
type input "11"
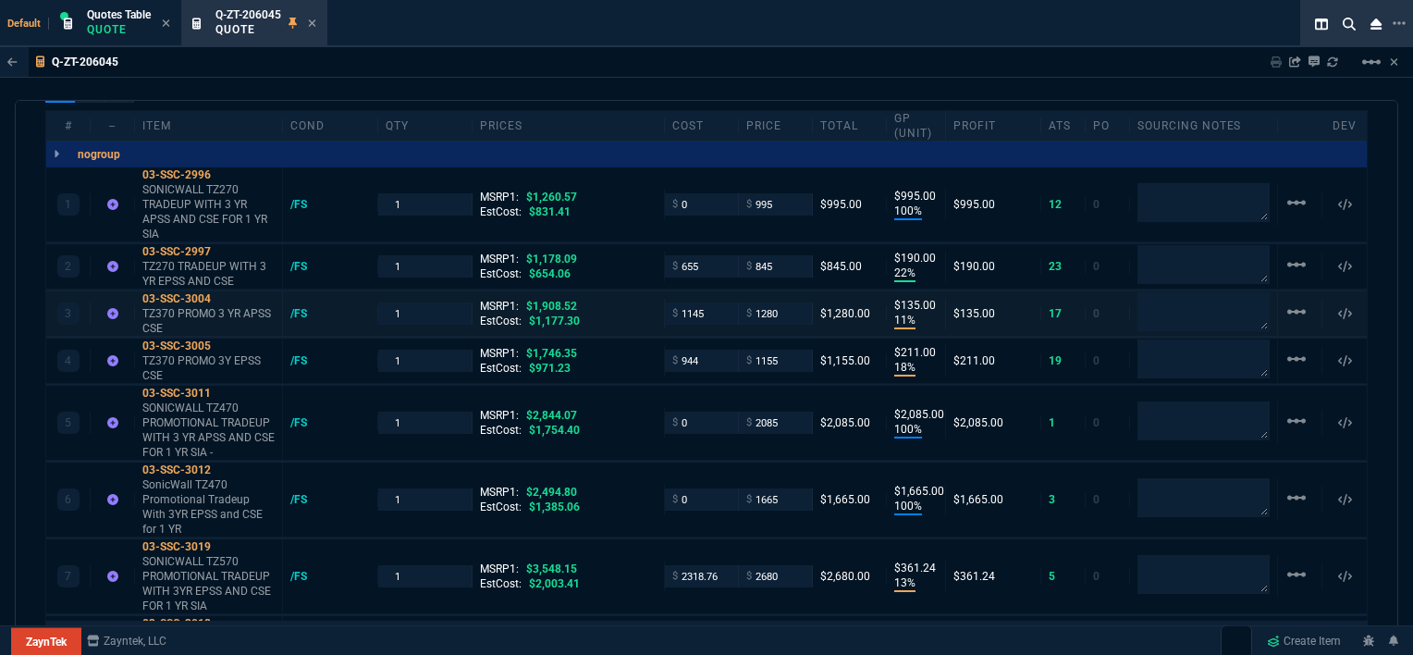
type input "135"
type input "33"
